Goal: Task Accomplishment & Management: Use online tool/utility

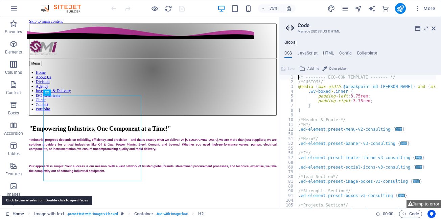
click at [16, 214] on link "Home" at bounding box center [14, 214] width 19 height 8
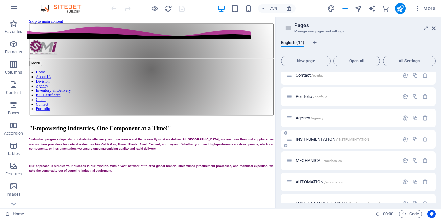
scroll to position [135, 0]
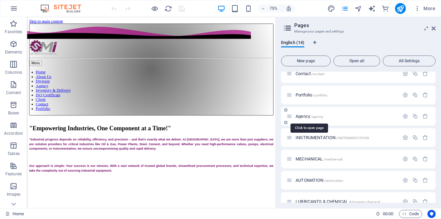
click at [305, 116] on span "Agency /agency" at bounding box center [310, 116] width 28 height 5
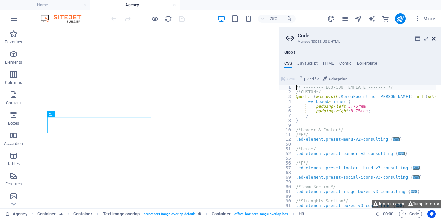
click at [433, 39] on icon at bounding box center [433, 38] width 4 height 5
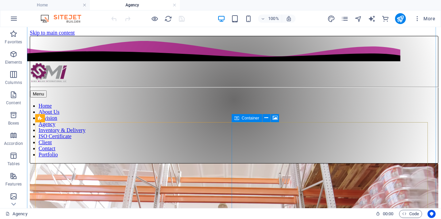
scroll to position [203, 0]
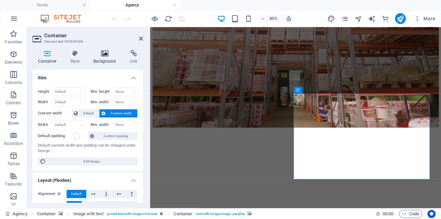
click at [102, 56] on icon at bounding box center [105, 53] width 34 height 7
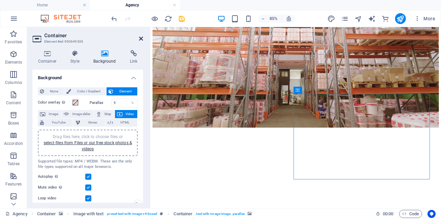
click at [141, 38] on icon at bounding box center [141, 38] width 4 height 5
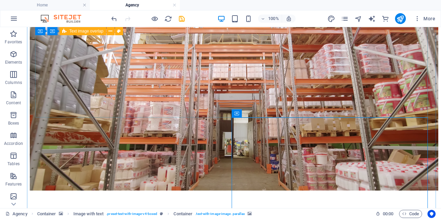
scroll to position [237, 0]
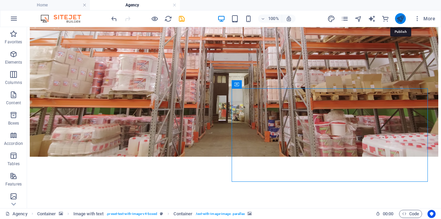
click at [400, 19] on icon "publish" at bounding box center [400, 19] width 8 height 8
